Goal: Navigation & Orientation: Understand site structure

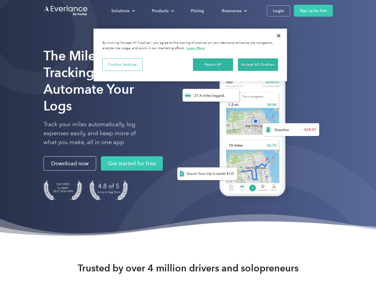
click at [123, 11] on div "Solutions" at bounding box center [120, 10] width 18 height 7
click at [162, 11] on div "Products" at bounding box center [160, 10] width 17 height 7
click at [234, 11] on div "Resources" at bounding box center [232, 10] width 20 height 7
click at [122, 64] on button "Cookies Settings" at bounding box center [122, 64] width 40 height 13
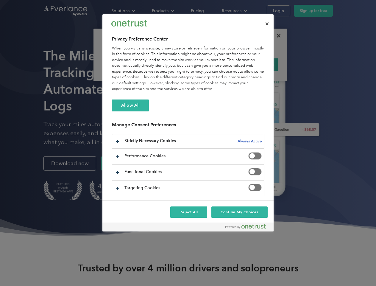
click at [213, 64] on div "When you visit any website, it may store or retrieve information on your browse…" at bounding box center [188, 69] width 152 height 46
click at [258, 64] on div "When you visit any website, it may store or retrieve information on your browse…" at bounding box center [188, 69] width 152 height 46
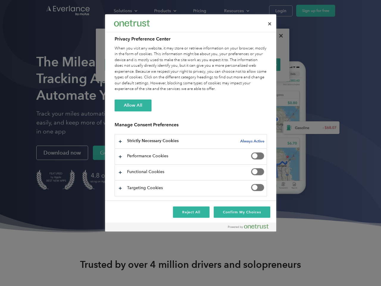
click at [279, 36] on div at bounding box center [190, 143] width 381 height 286
